Goal: Complete application form: Complete application form

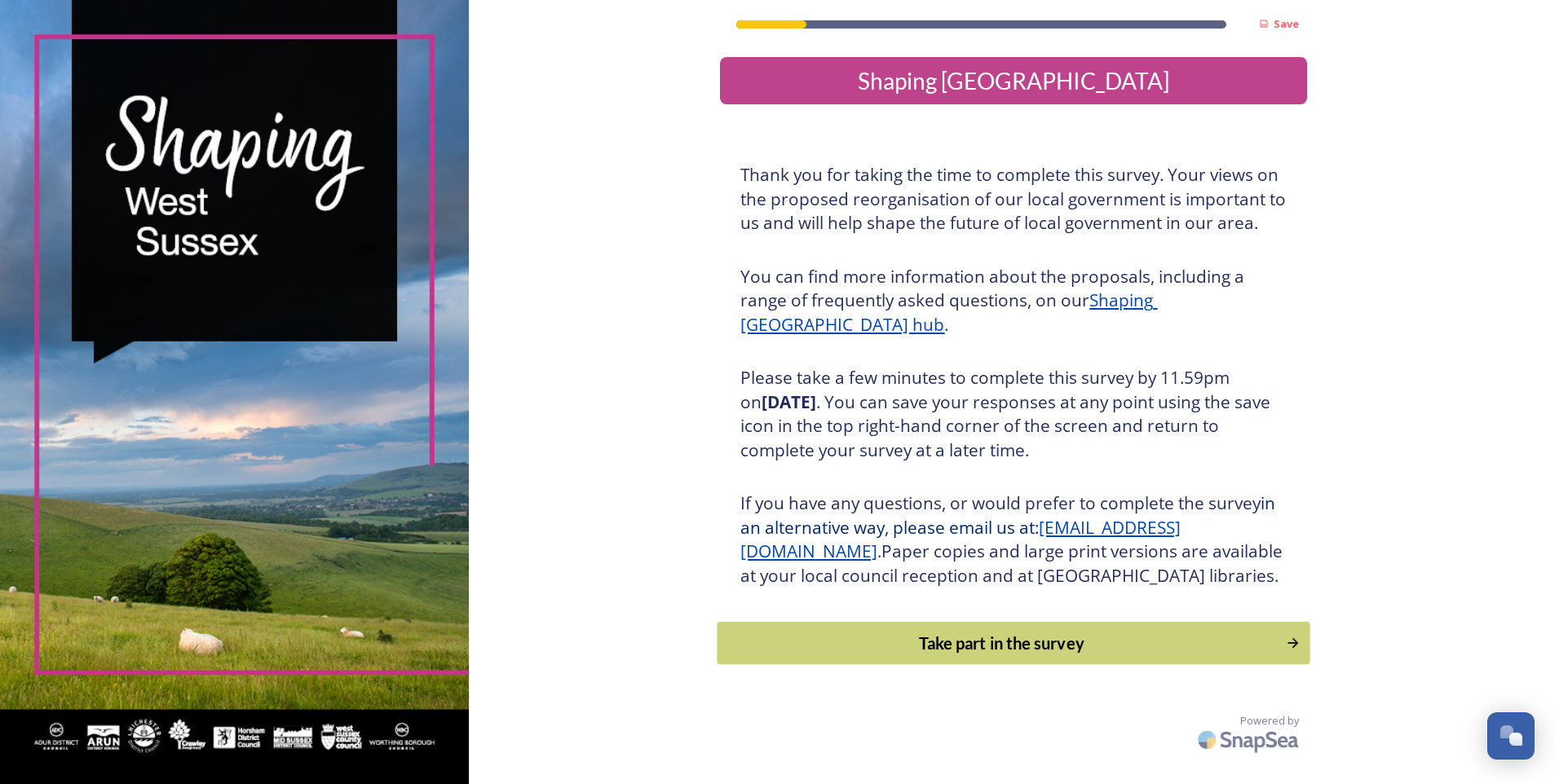
click at [1009, 656] on div "Take part in the survey" at bounding box center [1002, 643] width 552 height 24
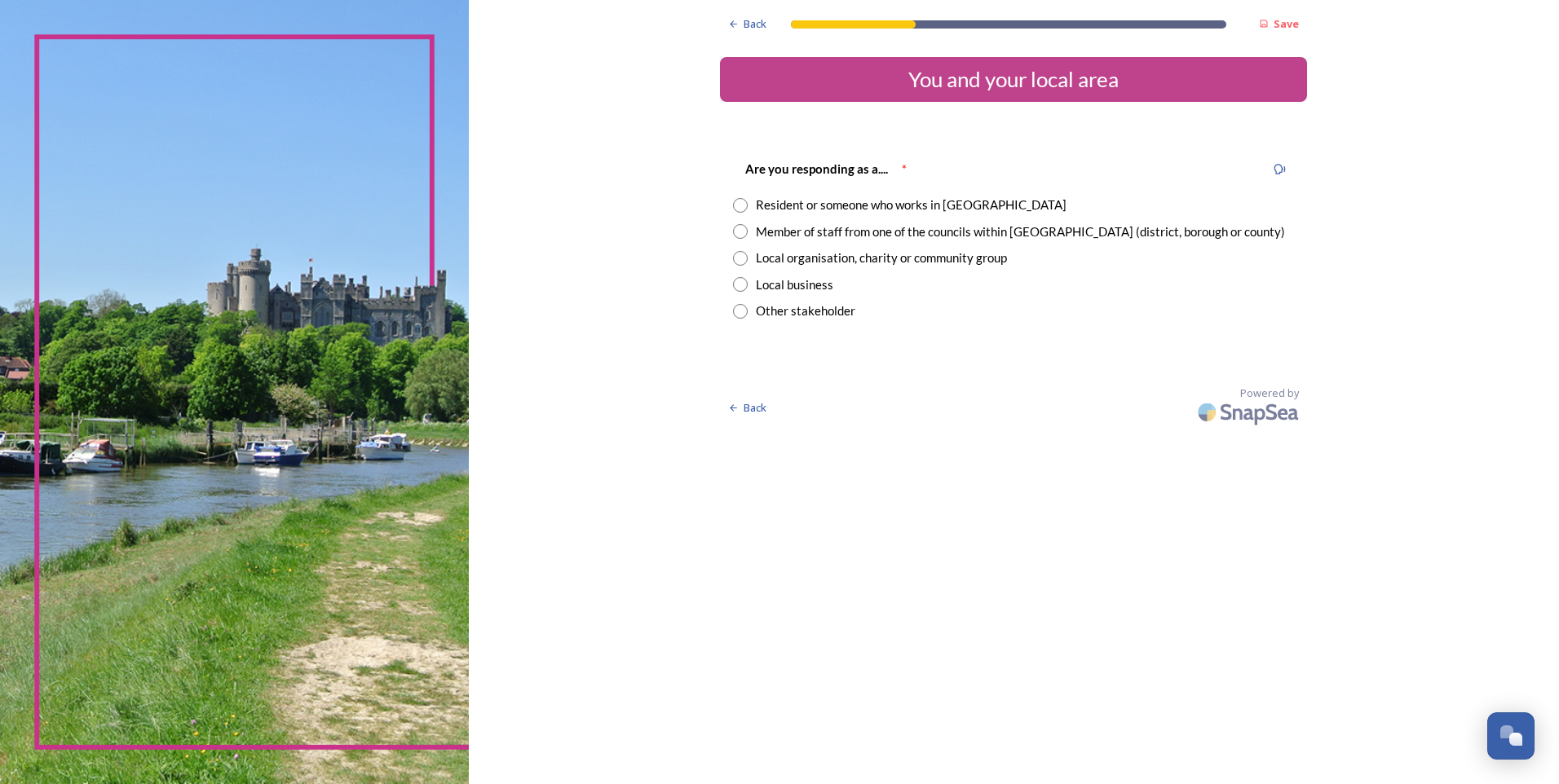
click at [875, 205] on div "Resident or someone who works in [GEOGRAPHIC_DATA]" at bounding box center [911, 205] width 311 height 18
radio input "true"
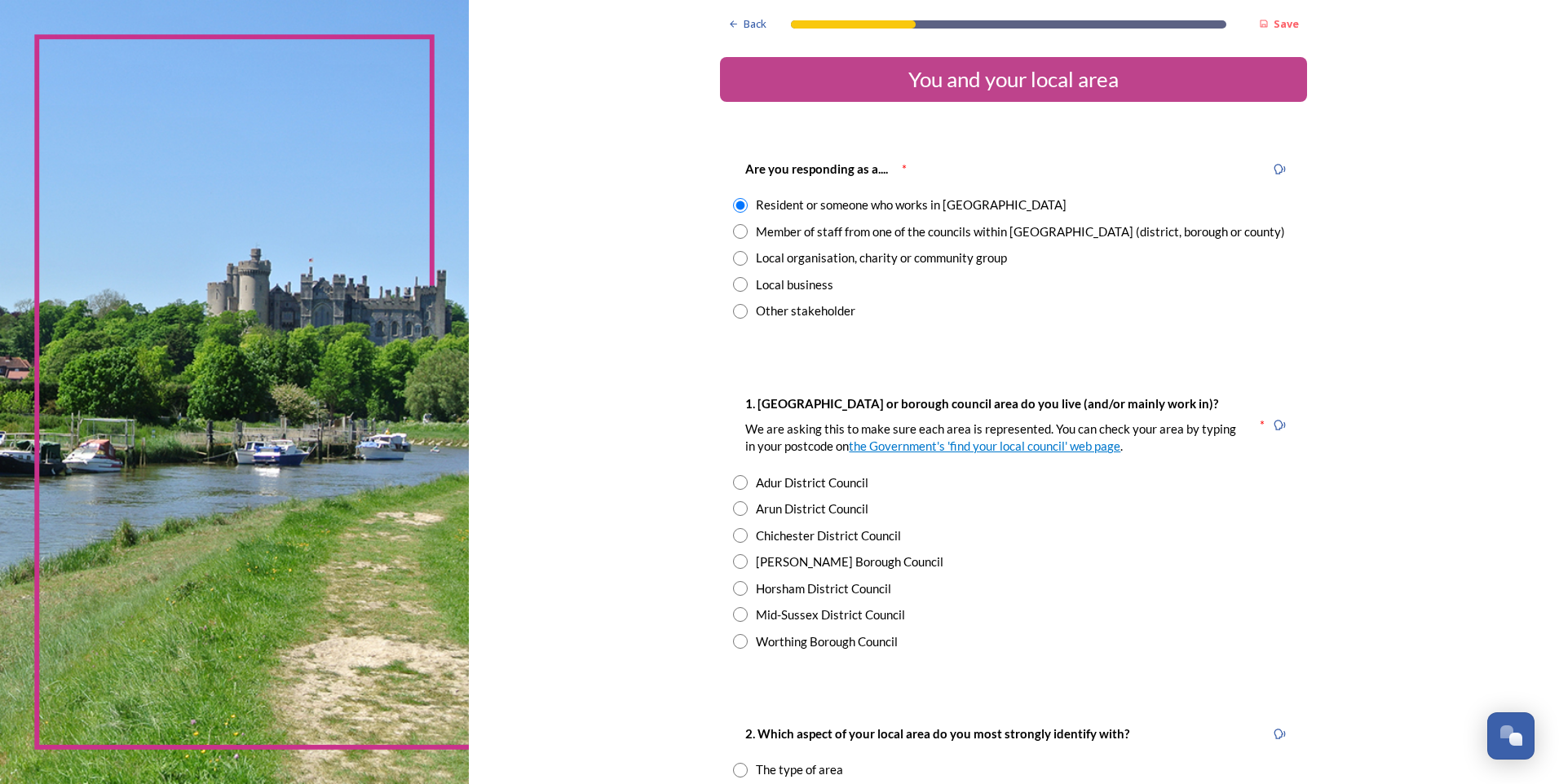
click at [841, 621] on div "Mid-Sussex District Council" at bounding box center [830, 615] width 149 height 18
radio input "true"
click at [826, 569] on div "[PERSON_NAME] Borough Council" at bounding box center [849, 562] width 187 height 18
radio input "true"
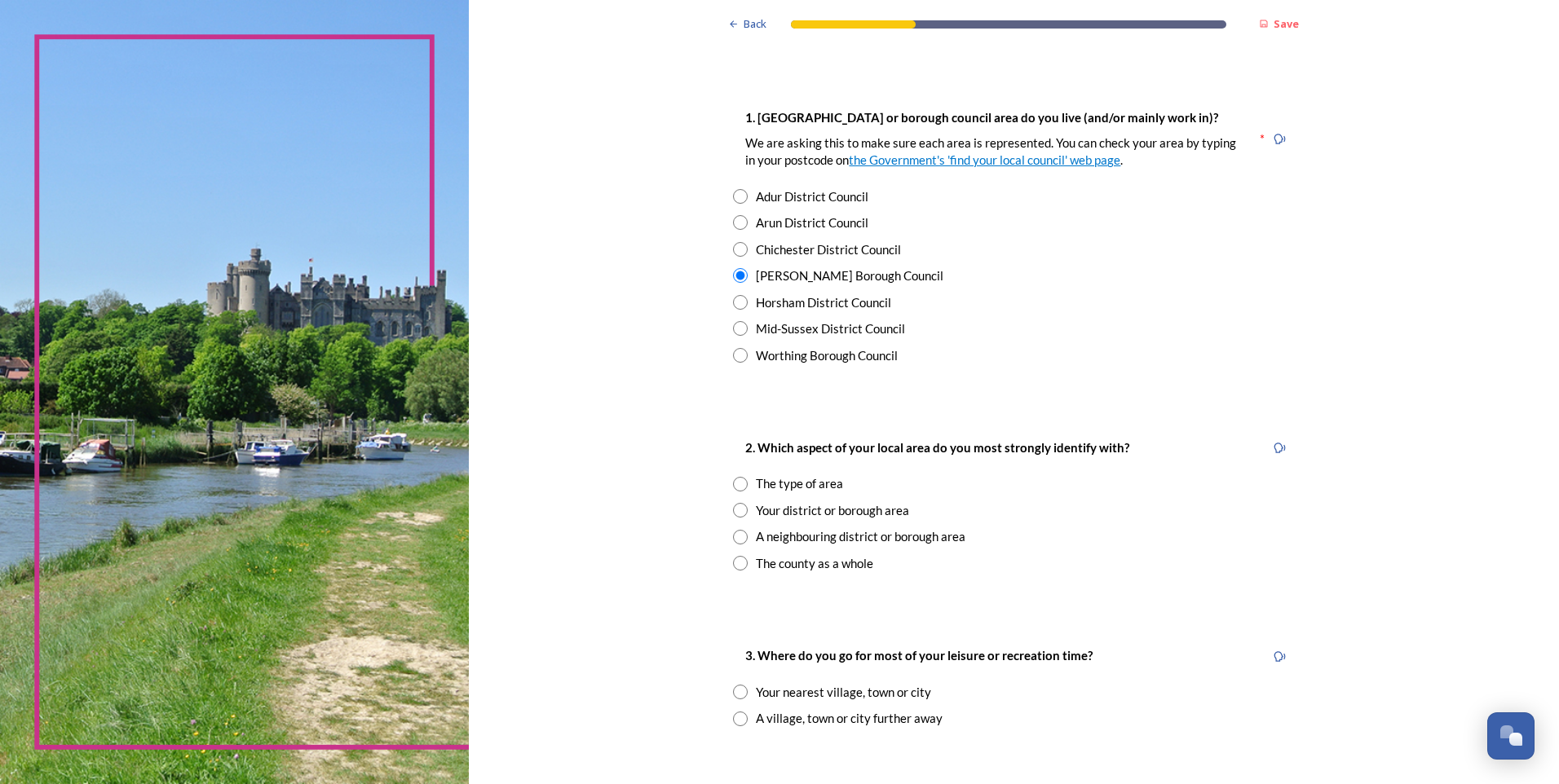
scroll to position [326, 0]
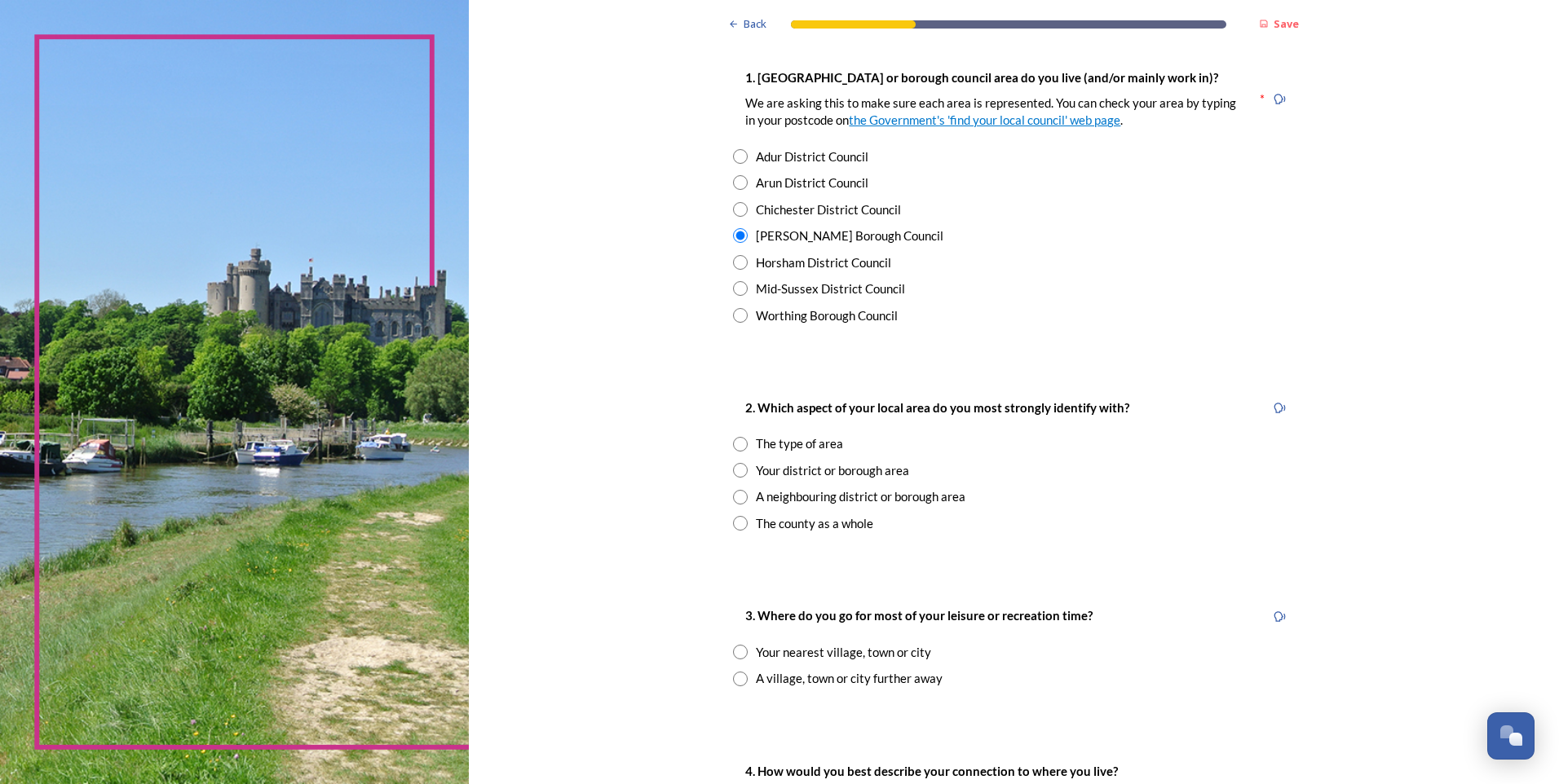
click at [837, 520] on div "The county as a whole" at bounding box center [814, 524] width 118 height 18
radio input "true"
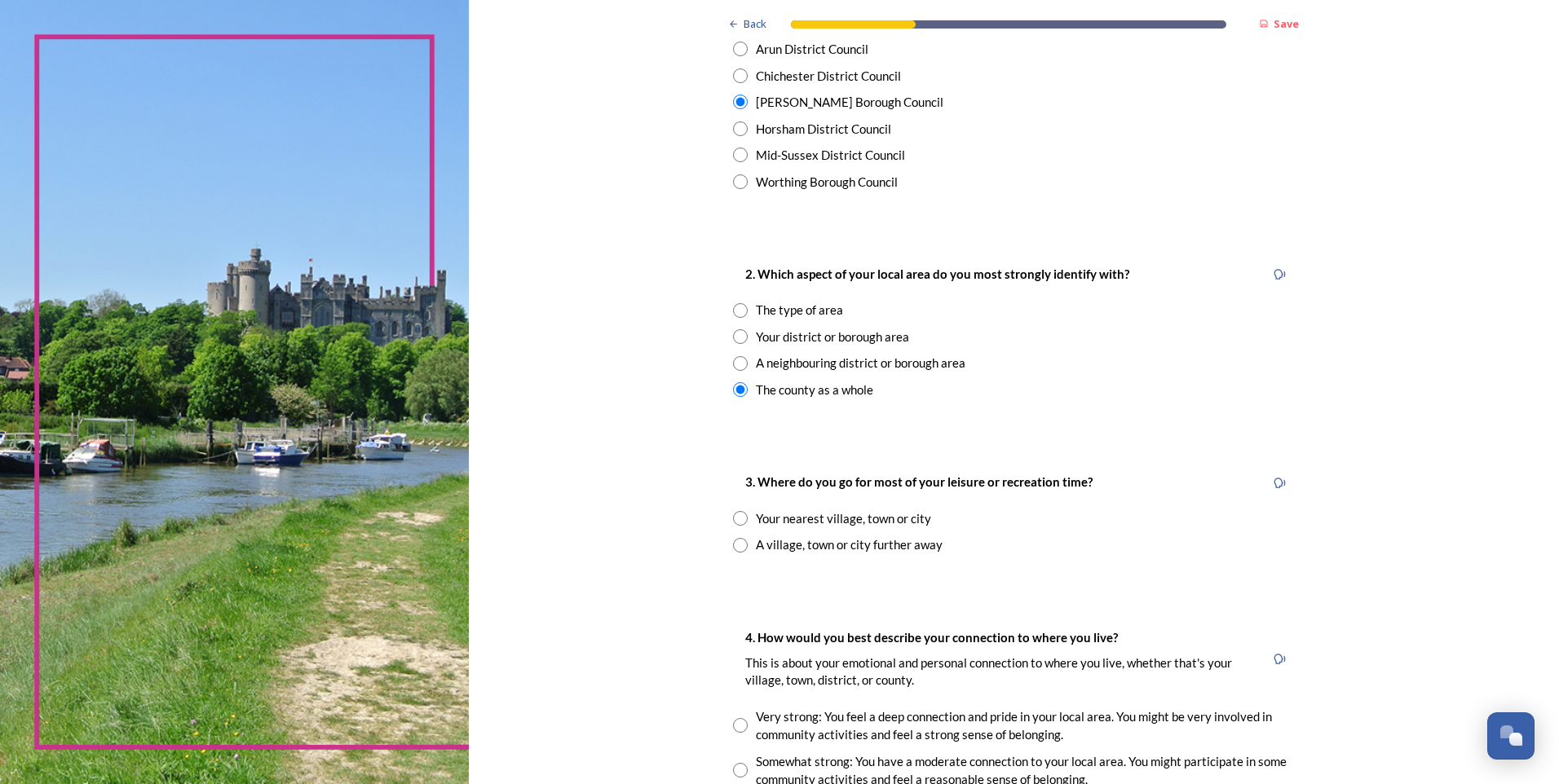
scroll to position [489, 0]
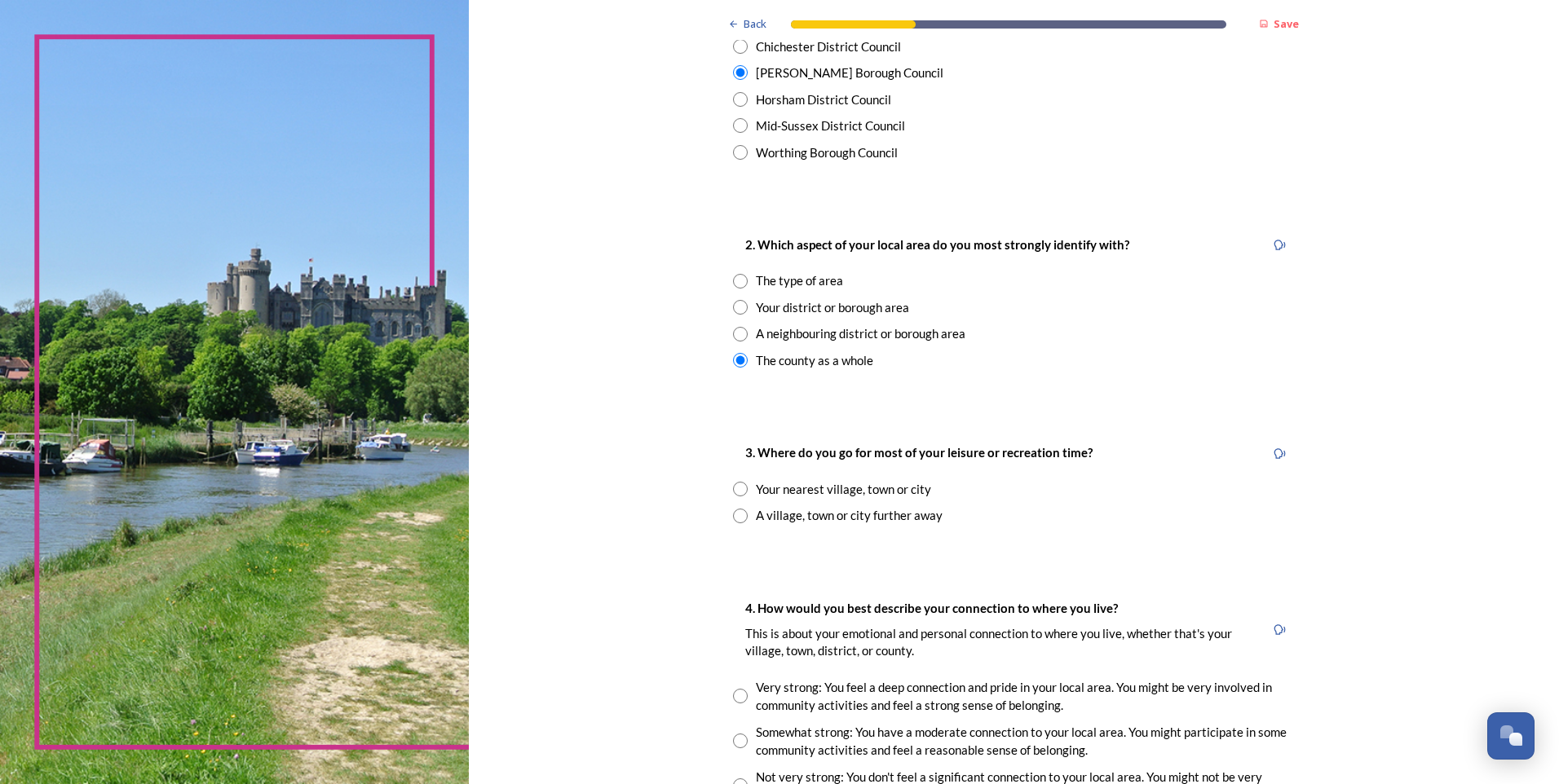
click at [841, 489] on div "Your nearest village, town or city" at bounding box center [843, 489] width 175 height 18
radio input "true"
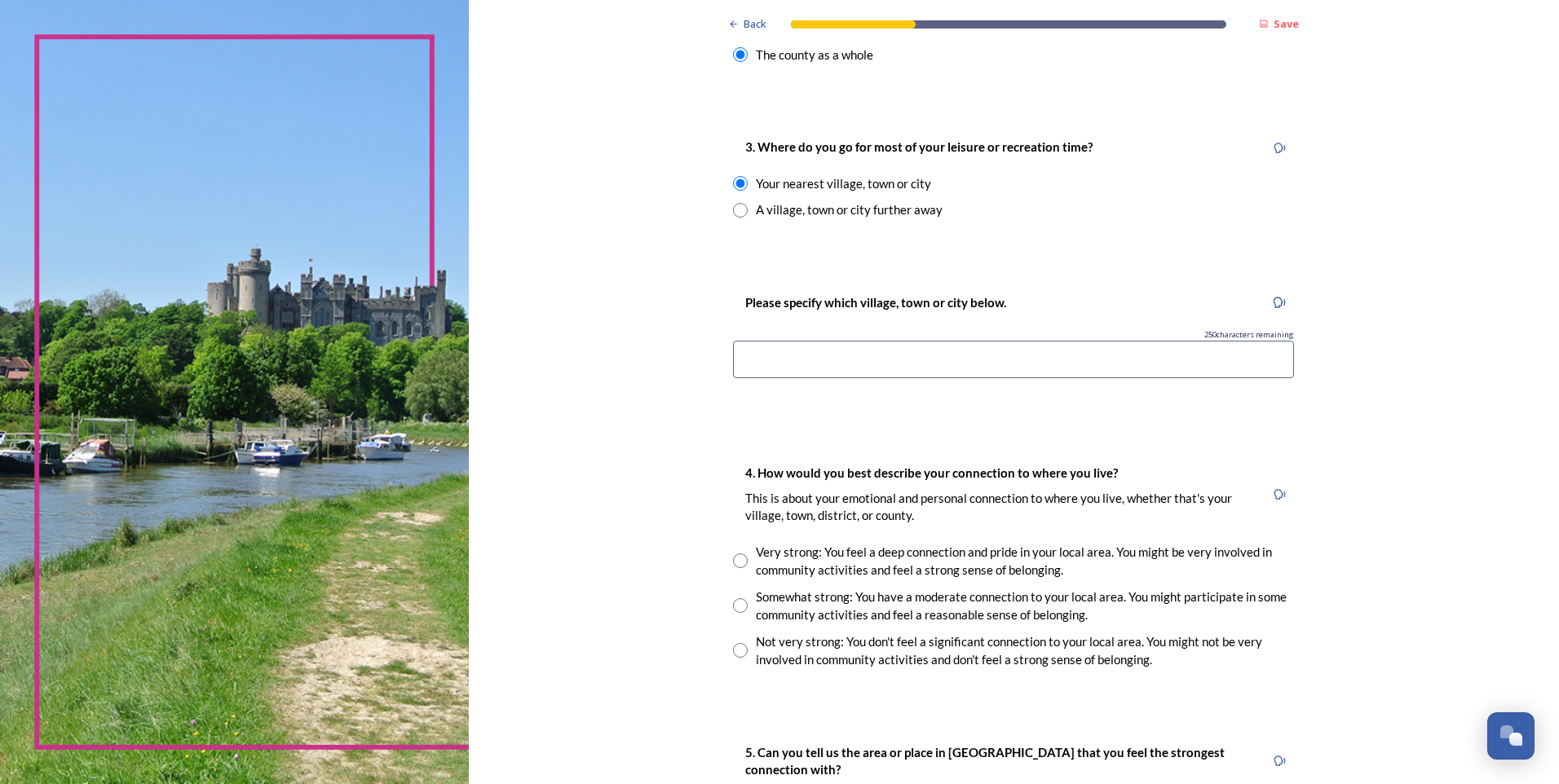
scroll to position [896, 0]
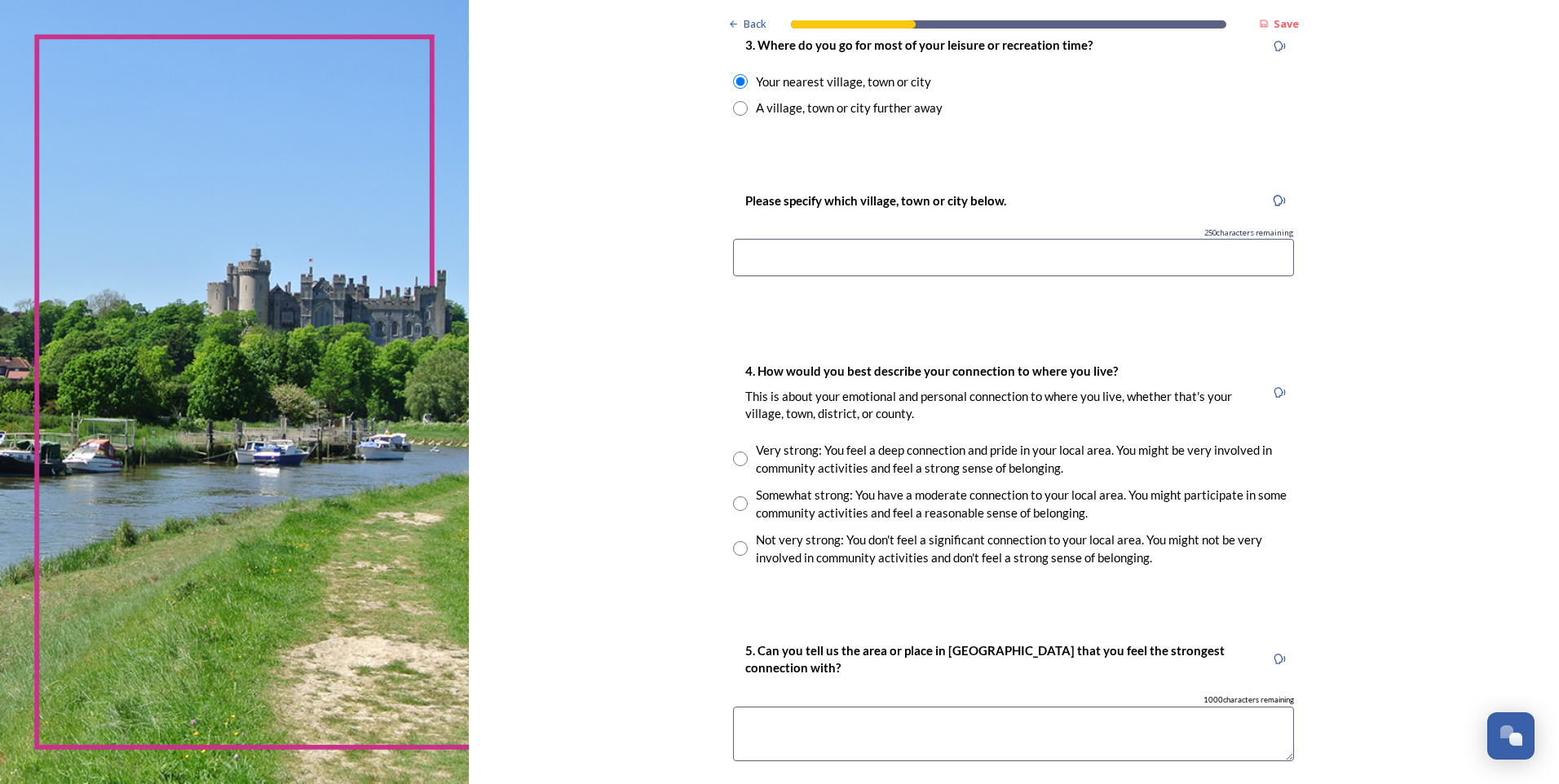
click at [845, 487] on div "Somewhat strong: You have a moderate connection to your local area. You might p…" at bounding box center [1024, 504] width 538 height 37
radio input "true"
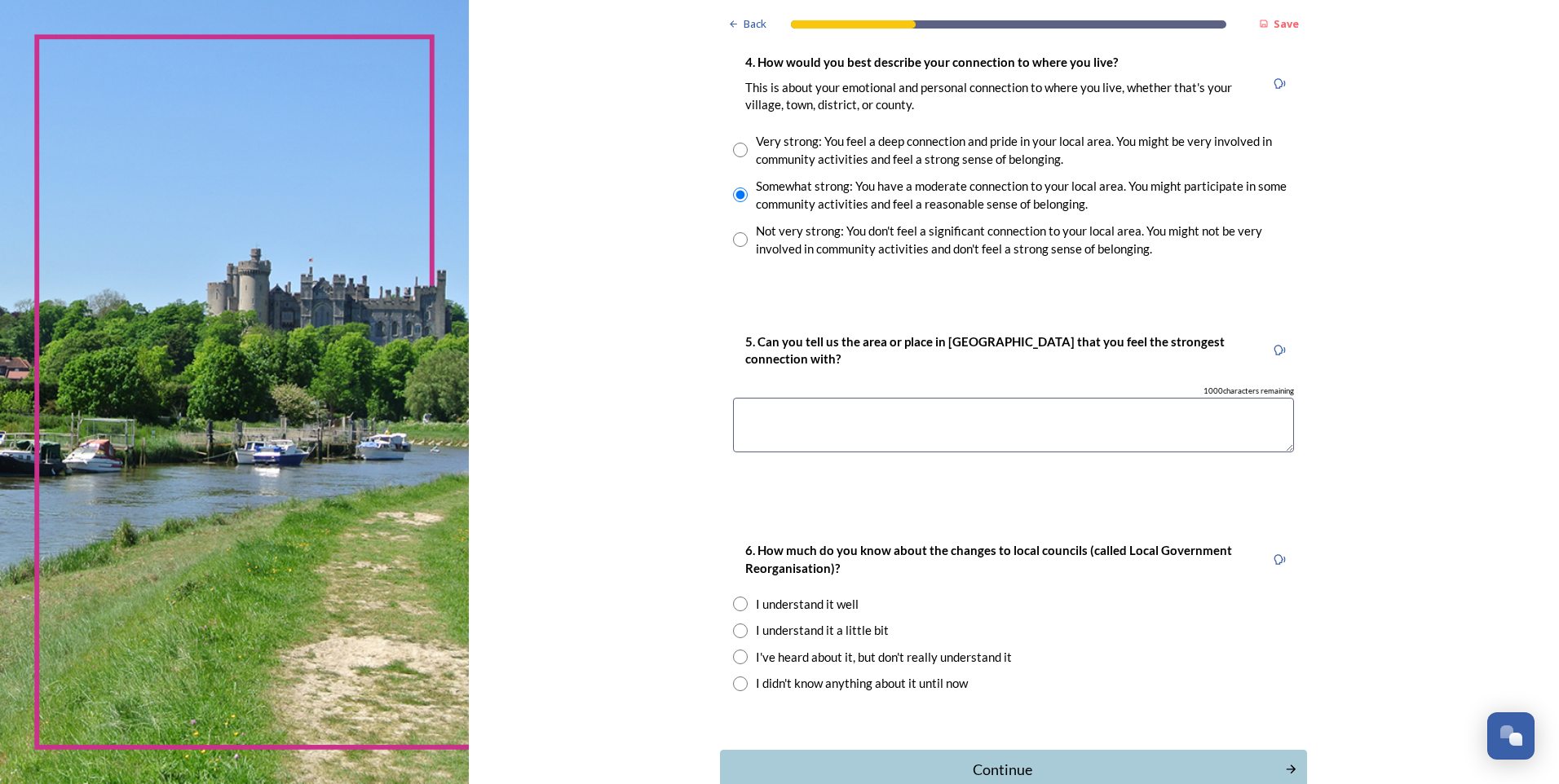
scroll to position [1306, 0]
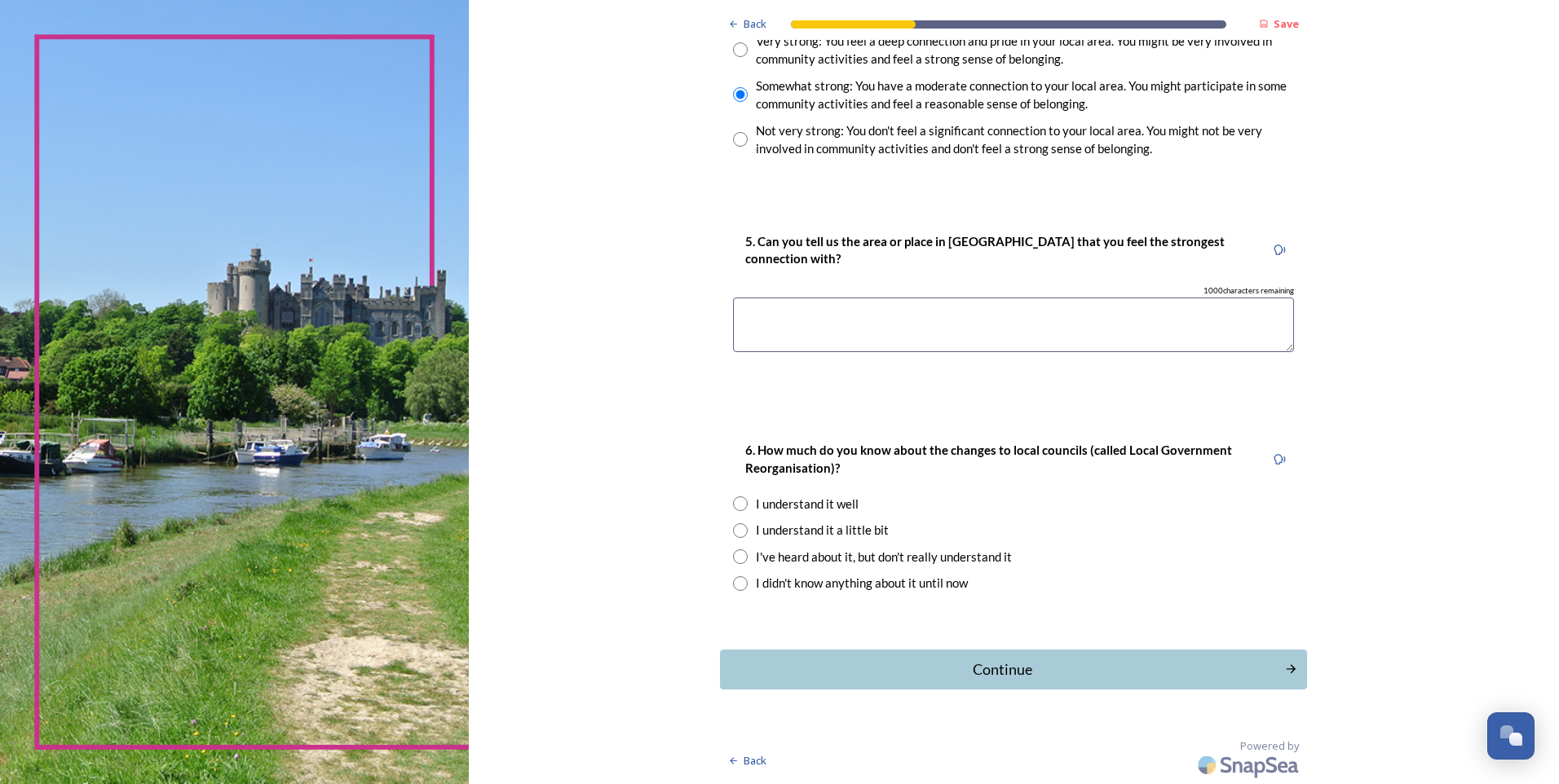
click at [834, 533] on div "I understand it a little bit" at bounding box center [822, 531] width 133 height 18
radio input "true"
click at [873, 654] on button "Continue" at bounding box center [1014, 670] width 593 height 40
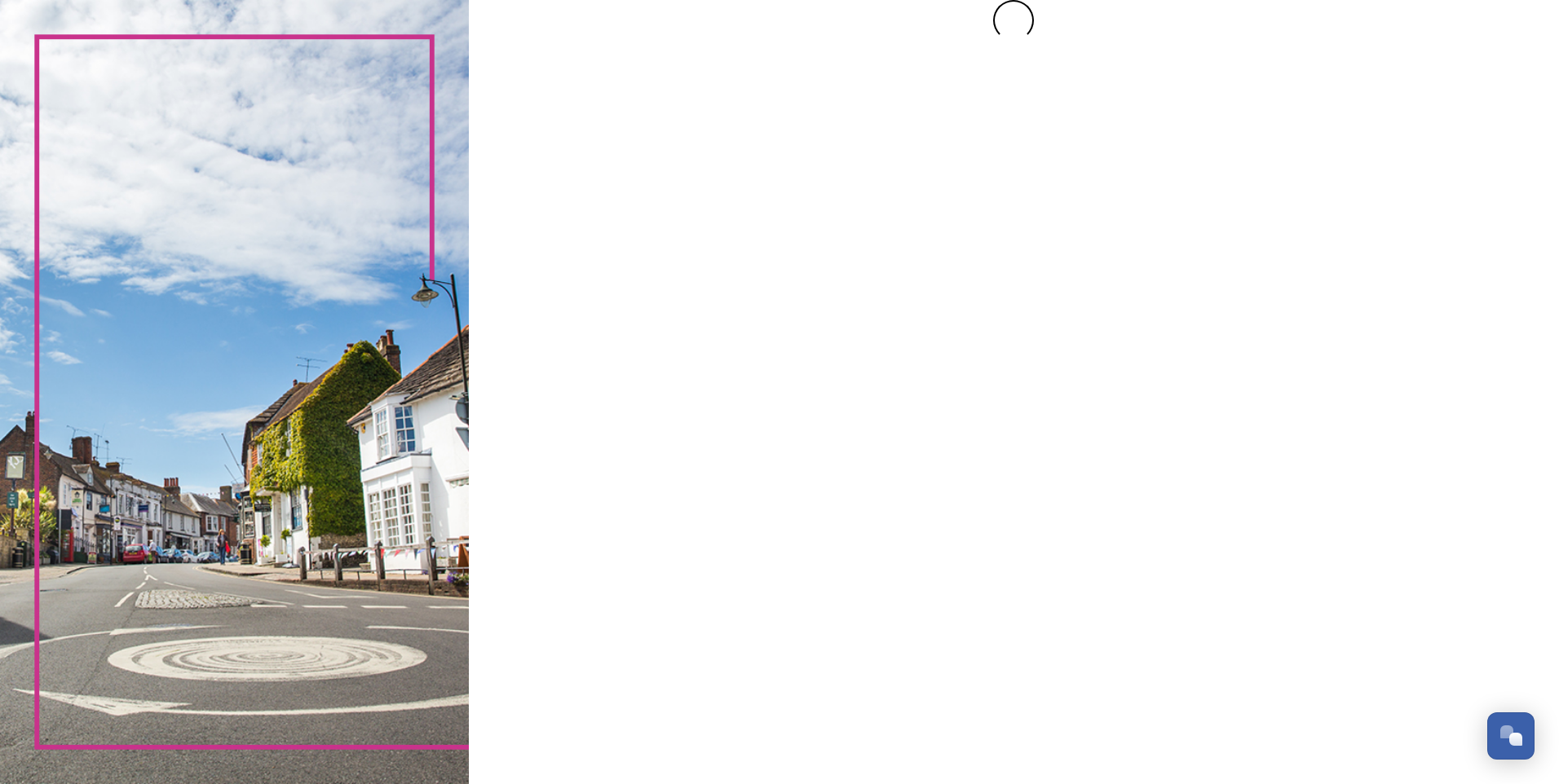
scroll to position [0, 0]
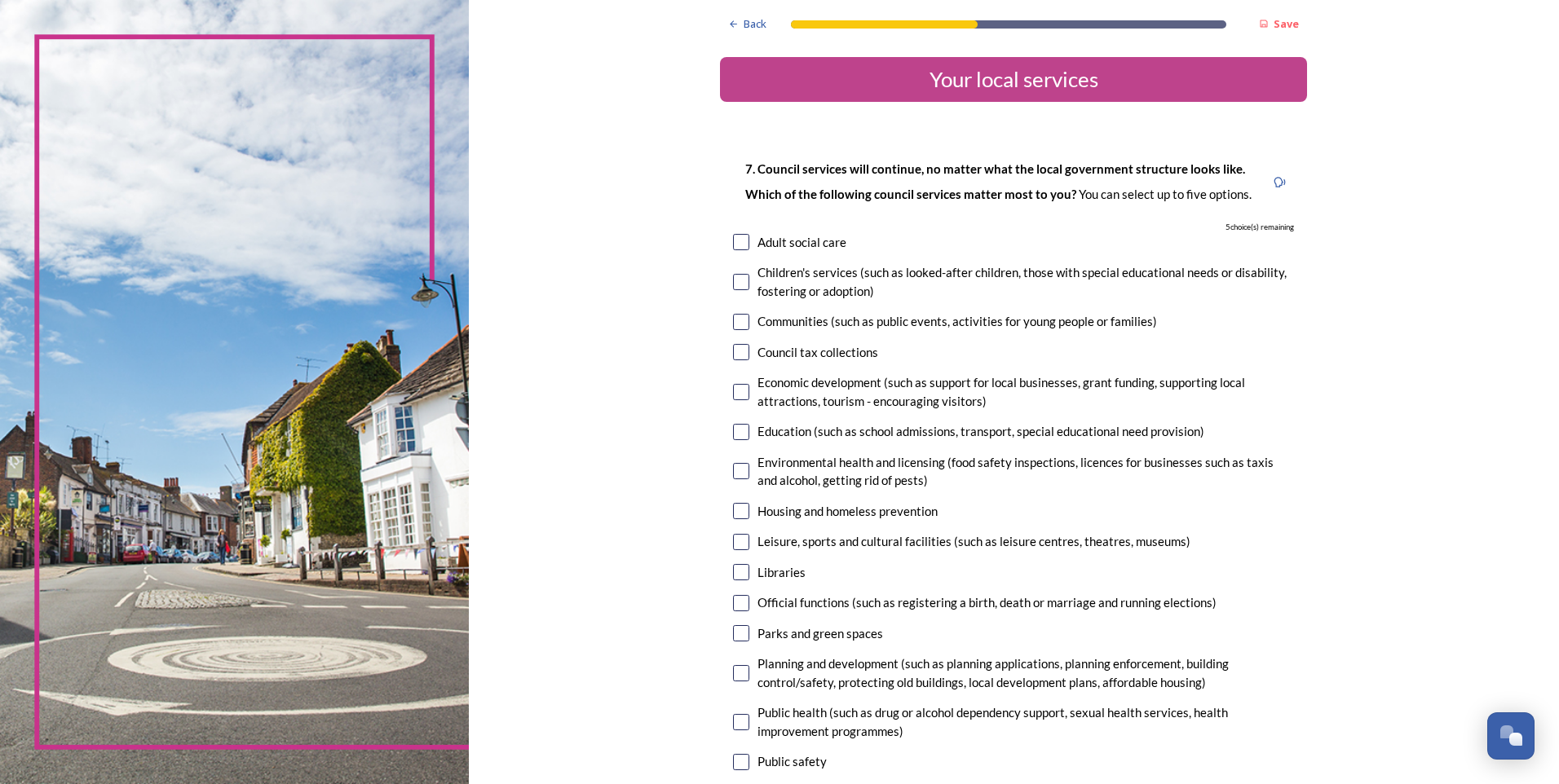
click at [807, 282] on div "Children's services (such as looked-after children, those with special educatio…" at bounding box center [1025, 282] width 536 height 37
checkbox input "true"
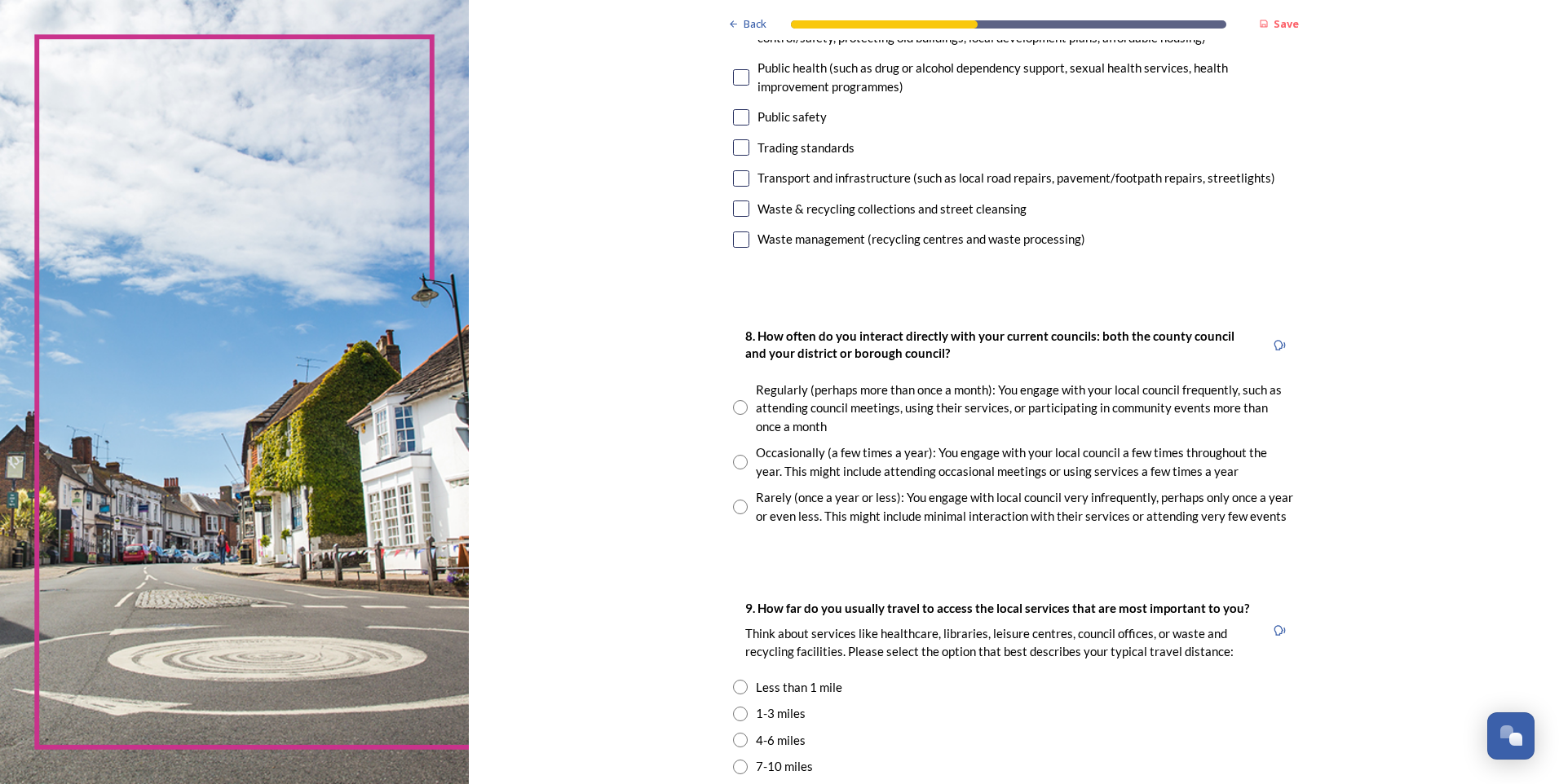
scroll to position [652, 0]
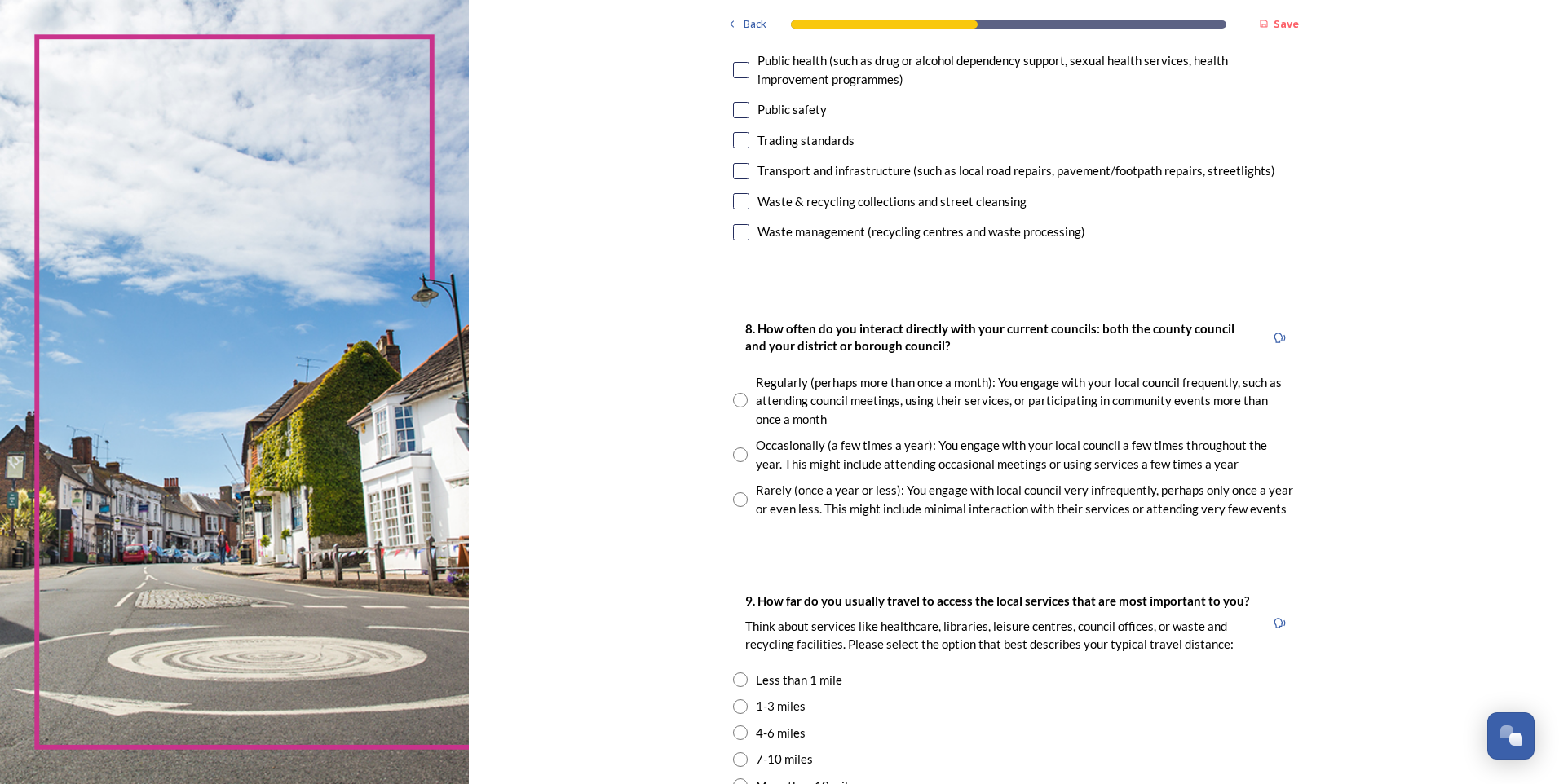
click at [747, 488] on div "Rarely (once a year or less): You engage with local council very infrequently, …" at bounding box center [1013, 499] width 561 height 37
radio input "true"
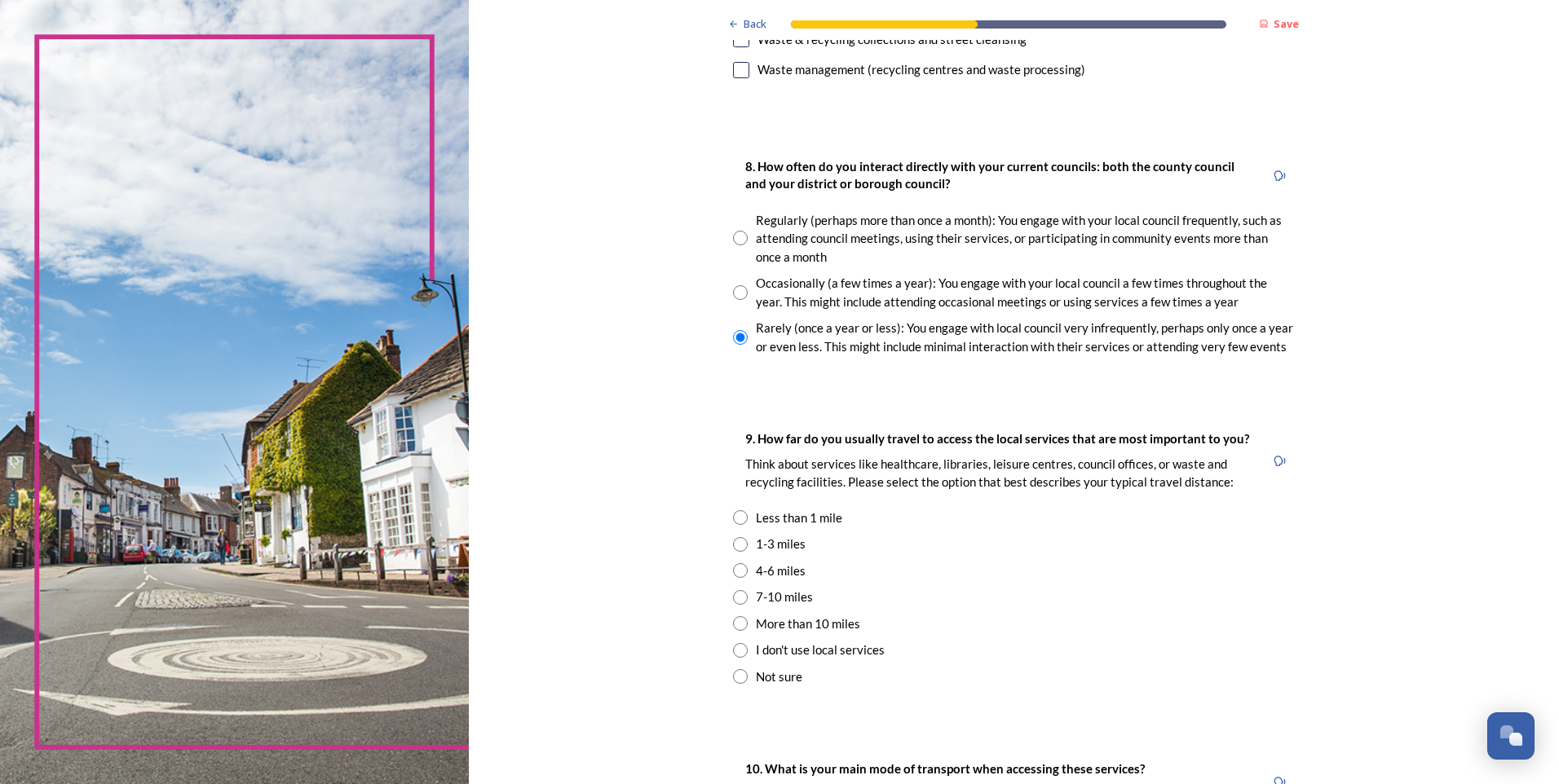
scroll to position [896, 0]
